Goal: Task Accomplishment & Management: Use online tool/utility

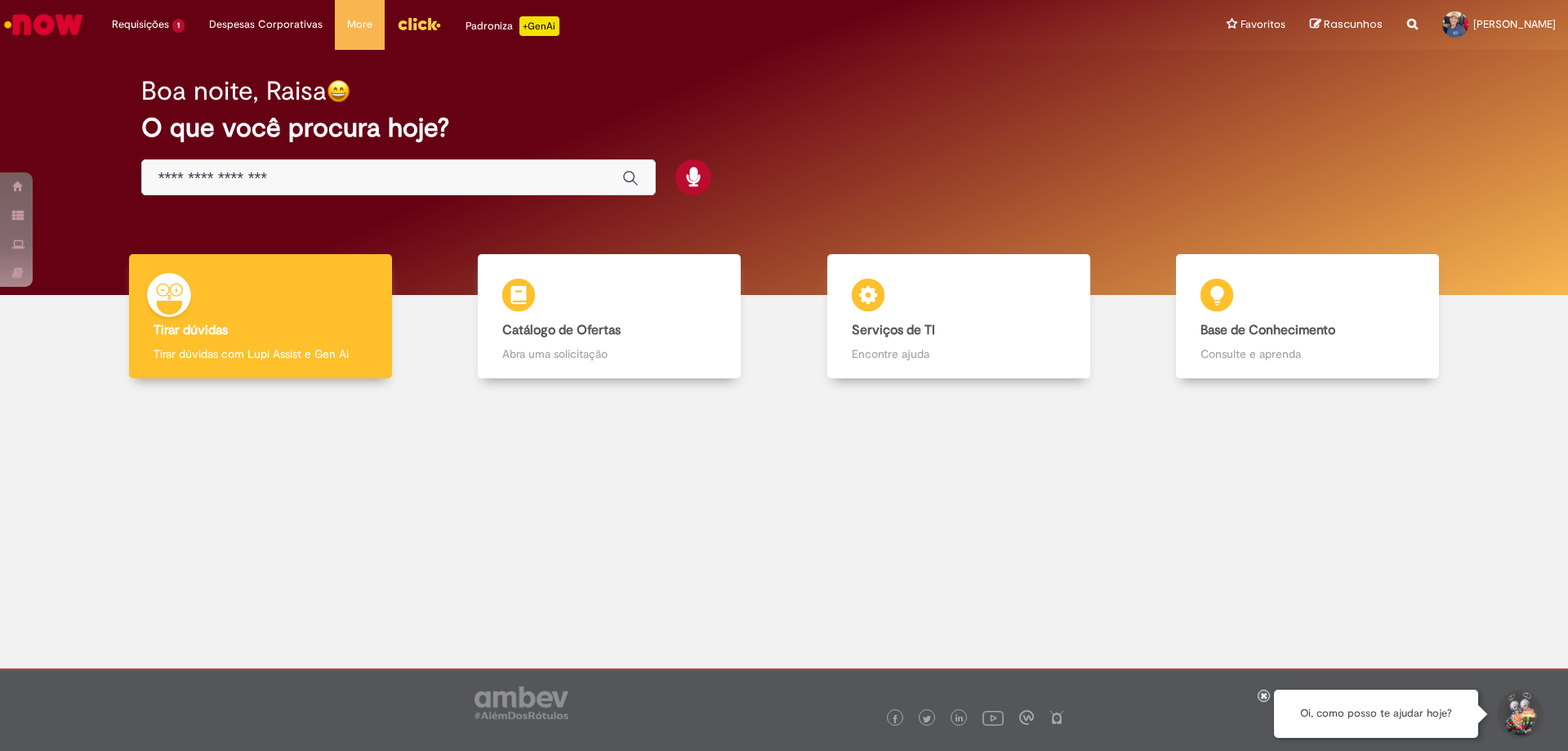
click at [443, 176] on input "Basta digitar aqui" at bounding box center [382, 179] width 447 height 19
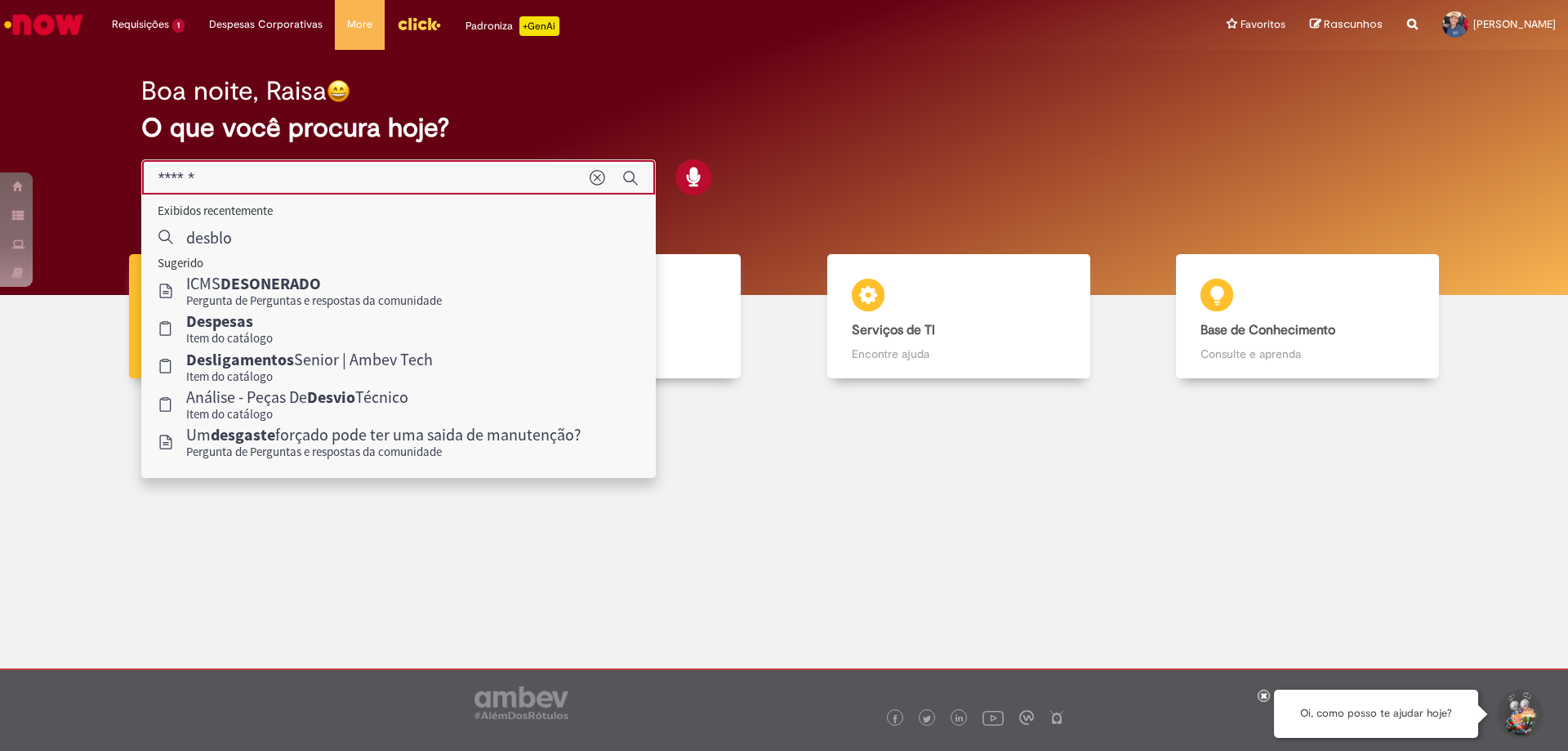
type input "*******"
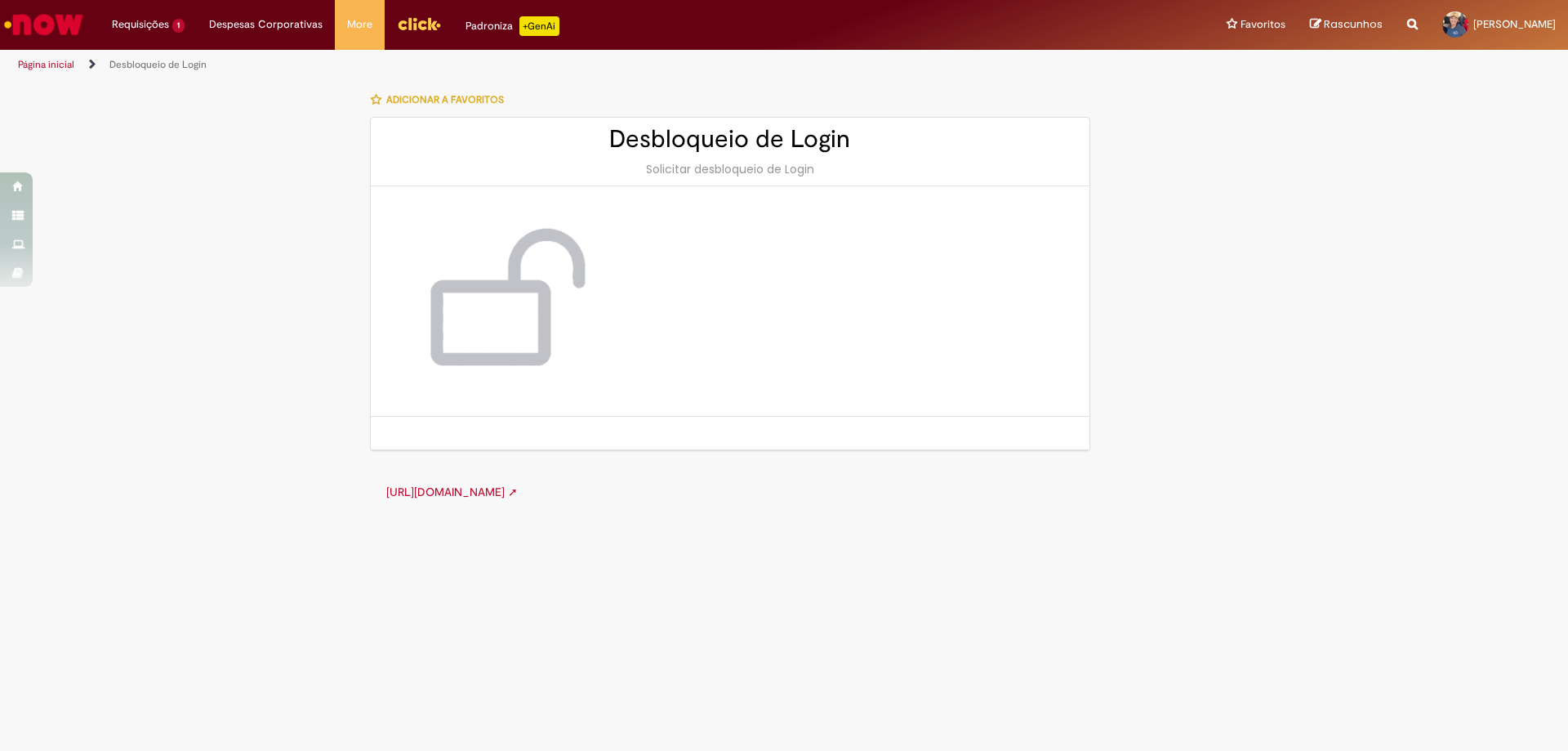
click at [518, 492] on link "[URL][DOMAIN_NAME] ➚" at bounding box center [452, 492] width 132 height 14
click at [734, 142] on h2 "Desbloqueio de Login" at bounding box center [730, 139] width 686 height 27
click at [164, 60] on link "Desbloqueio de Login" at bounding box center [158, 64] width 97 height 13
click at [28, 20] on img "Ir para a Homepage" at bounding box center [43, 25] width 84 height 32
